Goal: Task Accomplishment & Management: Complete application form

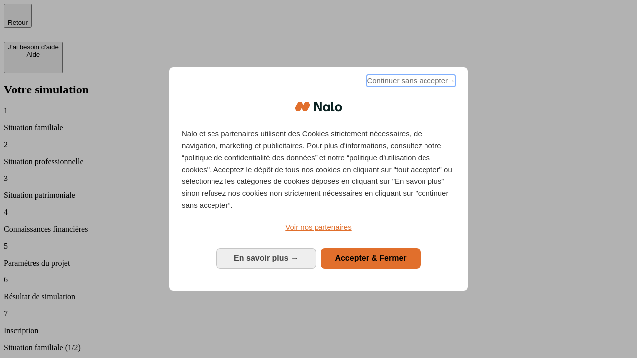
click at [410, 82] on span "Continuer sans accepter →" at bounding box center [411, 81] width 89 height 12
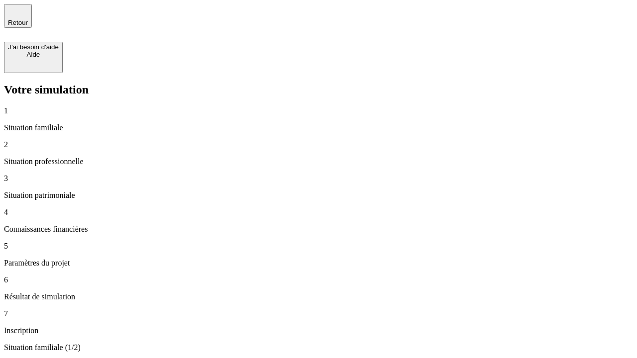
type input "70 000"
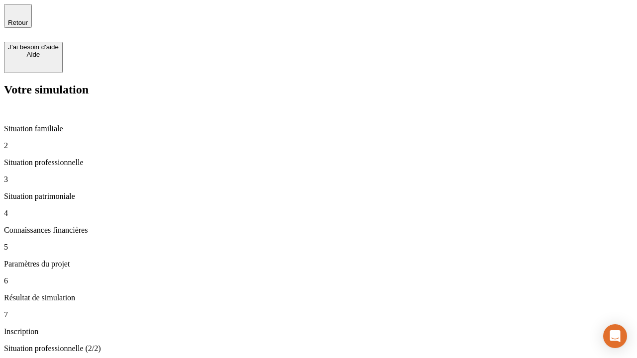
type input "1 000"
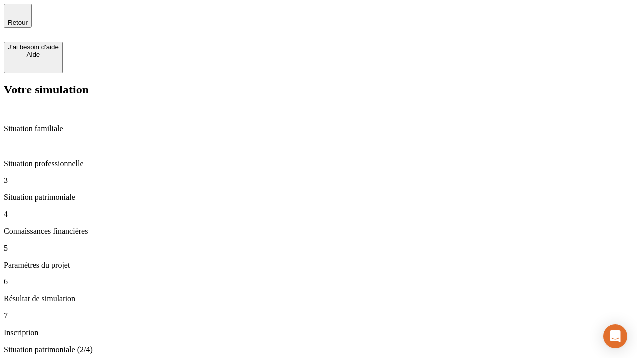
type input "800"
type input "6"
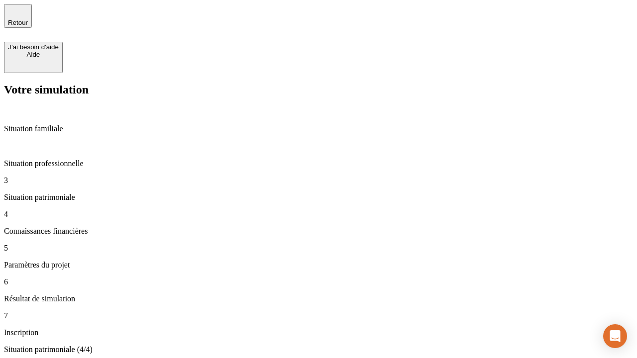
type input "400"
type input "3"
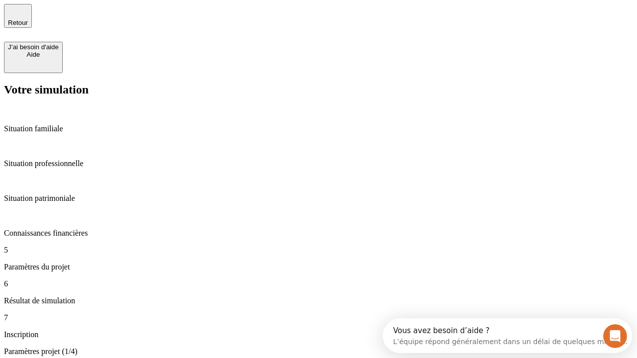
type input "35"
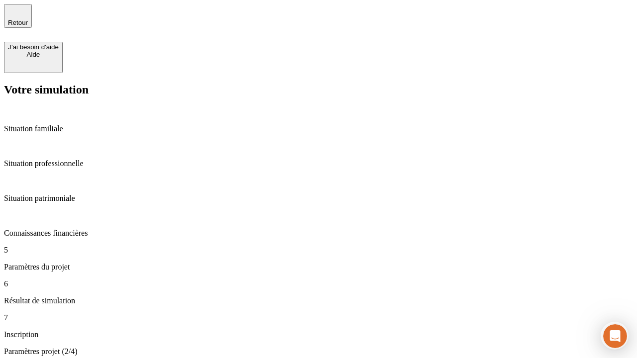
type input "500"
type input "640"
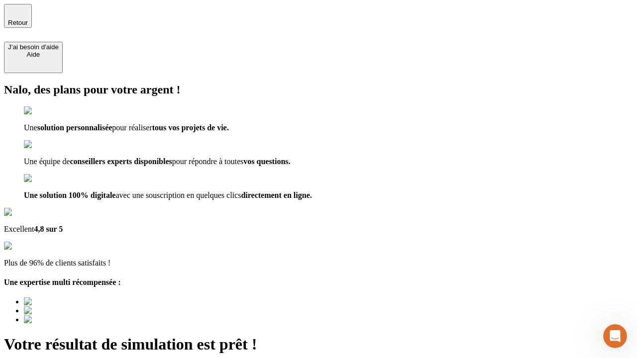
type input "[EMAIL_ADDRESS][DOMAIN_NAME]"
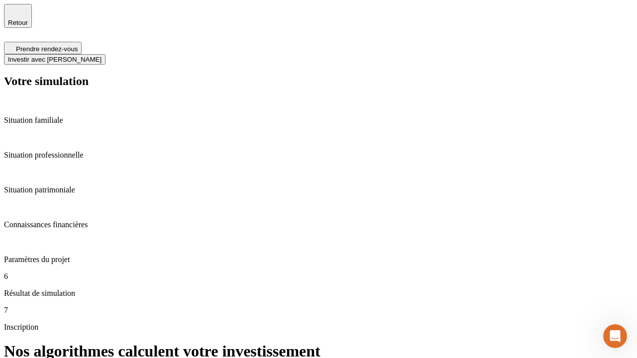
scroll to position [4, 0]
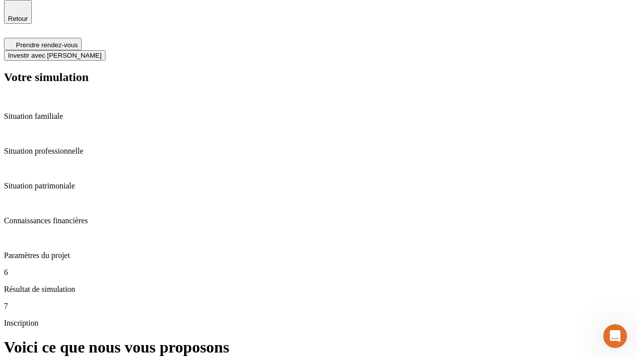
click at [102, 52] on span "Investir avec [PERSON_NAME]" at bounding box center [55, 55] width 94 height 7
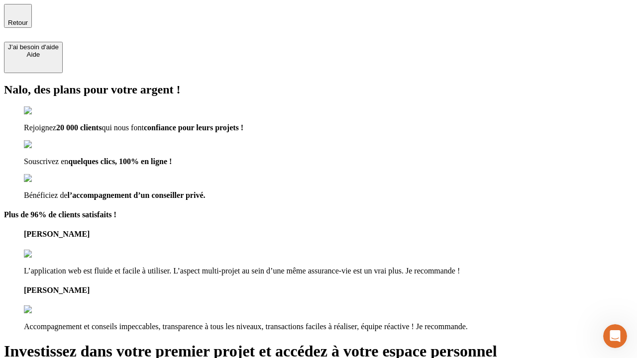
type input "[EMAIL_ADDRESS][DOMAIN_NAME]"
